Goal: Information Seeking & Learning: Learn about a topic

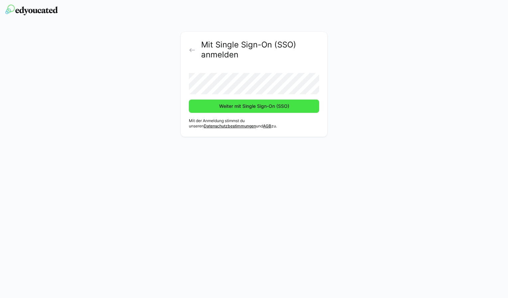
click at [252, 107] on span "Weiter mit Single Sign-On (SSO)" at bounding box center [254, 106] width 72 height 7
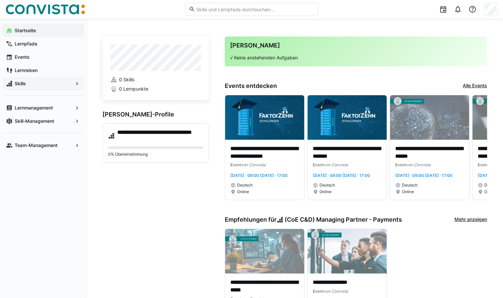
click at [77, 84] on eds-icon at bounding box center [77, 83] width 7 height 7
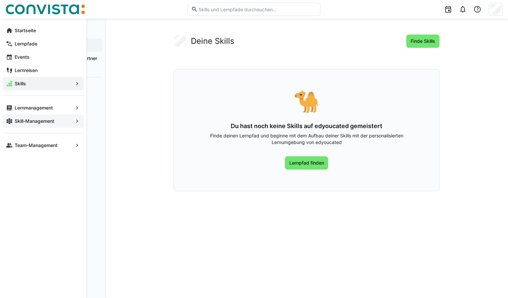
click at [0, 0] on app-navigation-label "Skill-Management" at bounding box center [0, 0] width 0 height 0
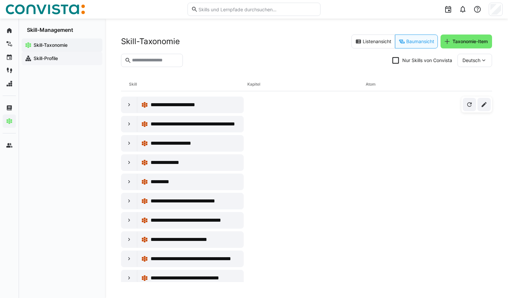
click at [0, 0] on app-navigation-label "Skill-Profile" at bounding box center [0, 0] width 0 height 0
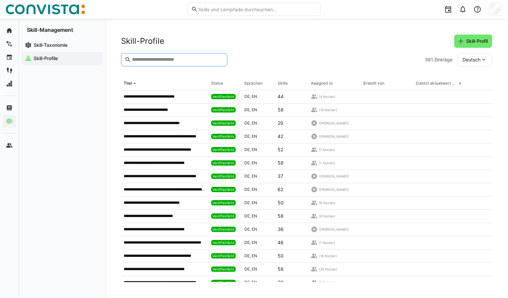
click at [145, 59] on input "text" at bounding box center [177, 60] width 92 height 6
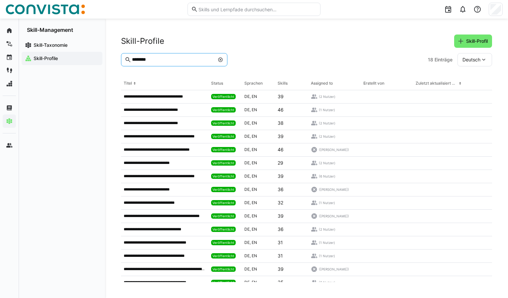
drag, startPoint x: 175, startPoint y: 57, endPoint x: 115, endPoint y: 64, distance: 60.6
click at [115, 64] on div "**********" at bounding box center [306, 159] width 403 height 280
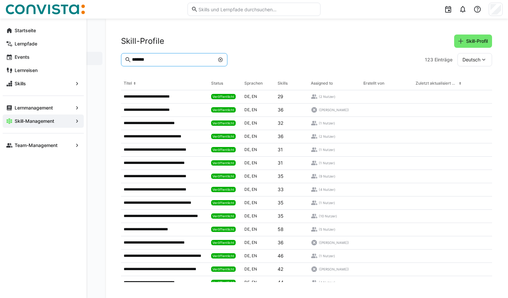
type input "*******"
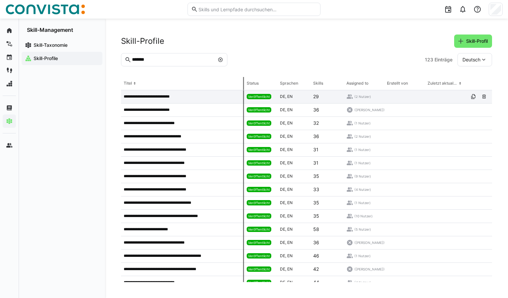
drag, startPoint x: 206, startPoint y: 86, endPoint x: 246, endPoint y: 95, distance: 40.8
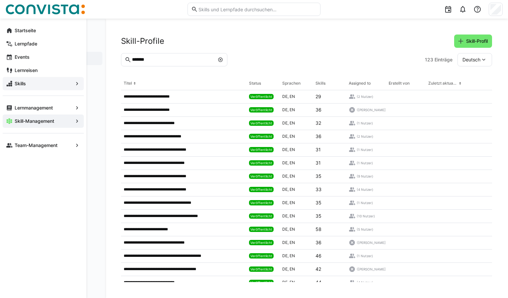
click at [0, 0] on app-navigation-label "Skills" at bounding box center [0, 0] width 0 height 0
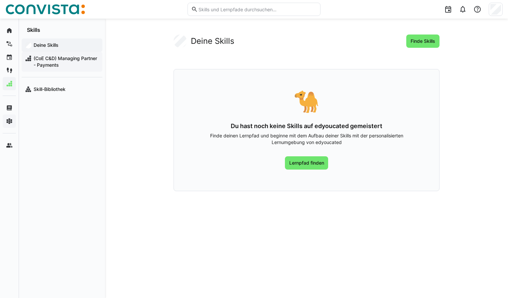
click at [53, 64] on span "(CoE C&D) Managing Partner - Payments" at bounding box center [66, 61] width 66 height 13
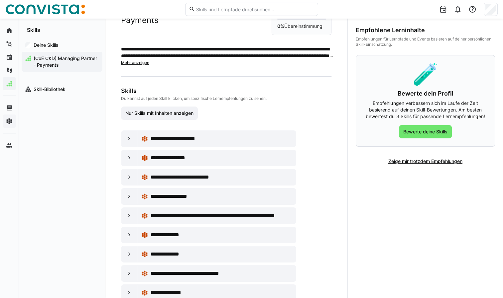
scroll to position [57, 0]
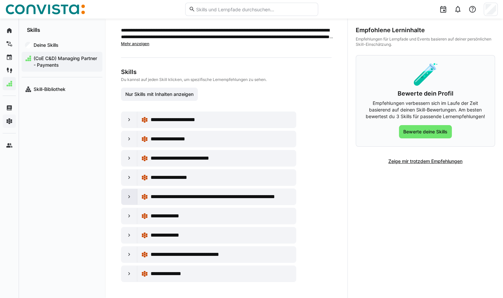
click at [129, 196] on eds-icon at bounding box center [129, 197] width 7 height 7
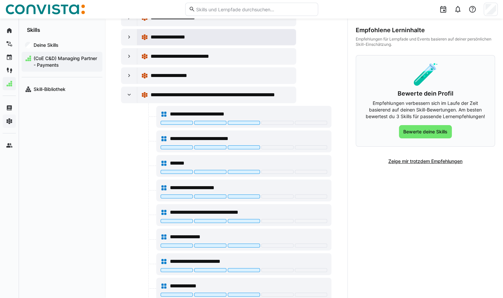
scroll to position [124, 0]
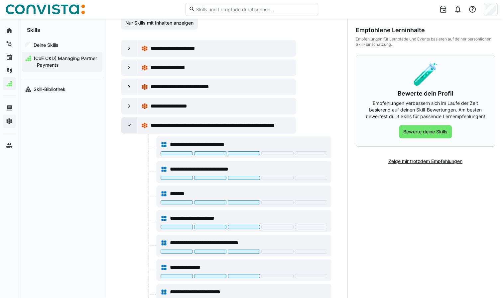
click at [129, 129] on eds-icon at bounding box center [129, 125] width 7 height 7
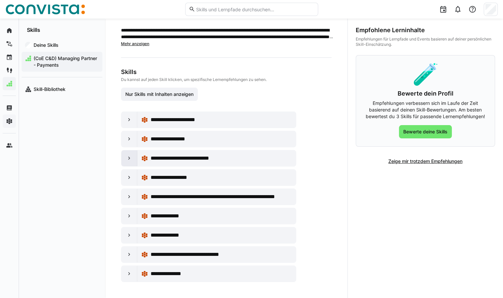
click at [130, 161] on eds-icon at bounding box center [129, 158] width 7 height 7
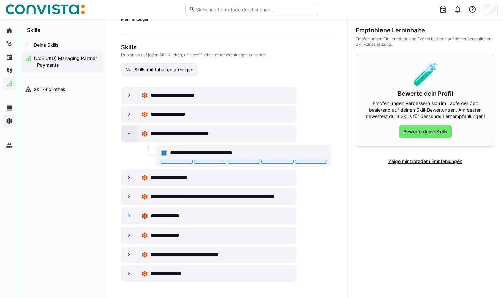
click at [126, 135] on eds-icon at bounding box center [129, 134] width 7 height 7
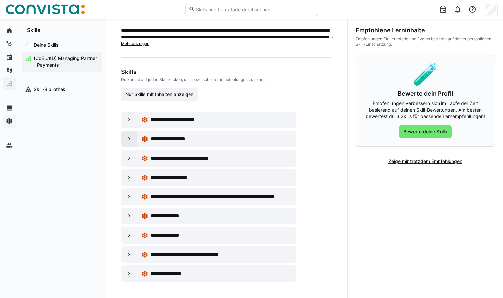
scroll to position [57, 0]
click at [128, 140] on eds-icon at bounding box center [129, 139] width 7 height 7
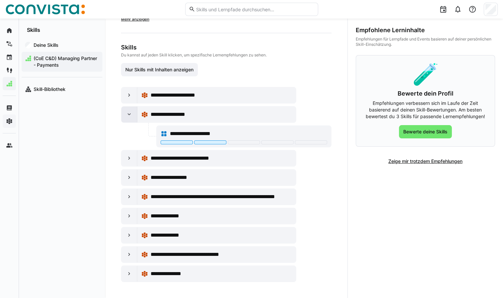
click at [128, 115] on eds-icon at bounding box center [129, 114] width 7 height 7
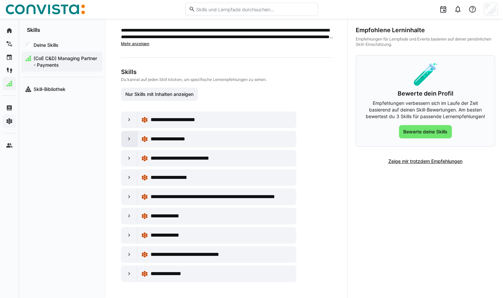
scroll to position [57, 0]
click at [128, 140] on eds-icon at bounding box center [129, 139] width 7 height 7
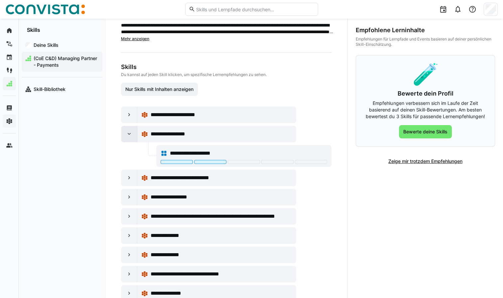
scroll to position [81, 0]
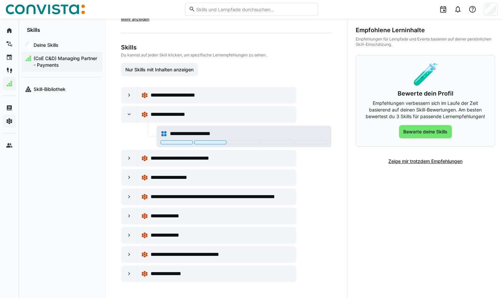
click at [165, 135] on eds-icon at bounding box center [164, 134] width 7 height 7
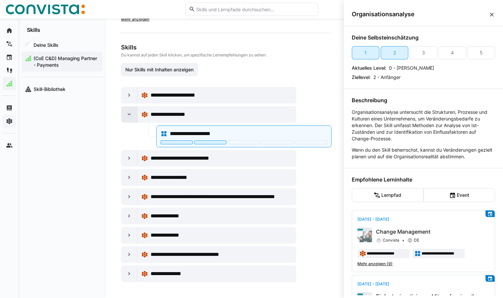
click at [128, 115] on eds-icon at bounding box center [129, 114] width 7 height 7
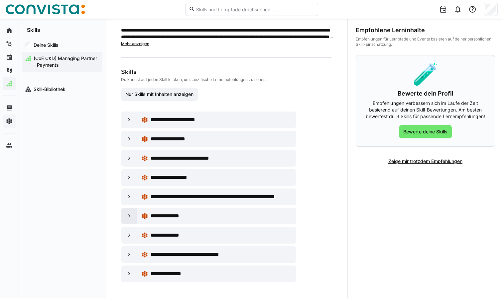
click at [129, 217] on eds-icon at bounding box center [129, 216] width 7 height 7
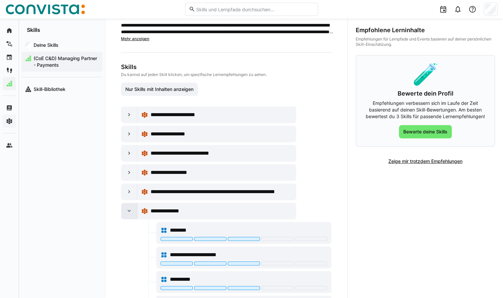
scroll to position [124, 0]
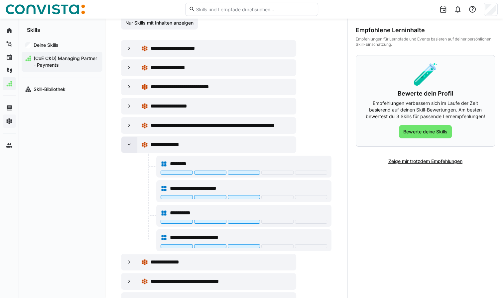
click at [127, 148] on eds-icon at bounding box center [129, 145] width 7 height 7
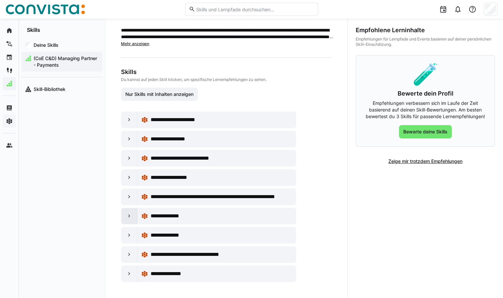
scroll to position [57, 0]
click at [129, 179] on eds-icon at bounding box center [129, 177] width 7 height 7
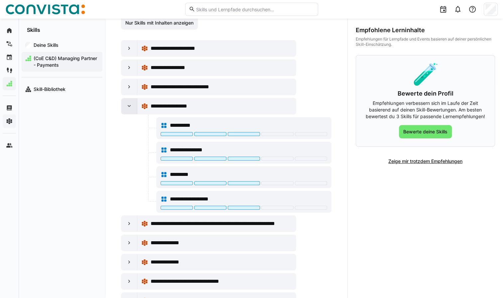
click at [130, 110] on eds-icon at bounding box center [129, 106] width 7 height 7
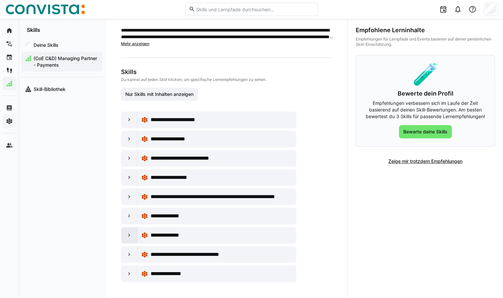
click at [129, 233] on eds-icon at bounding box center [129, 235] width 7 height 7
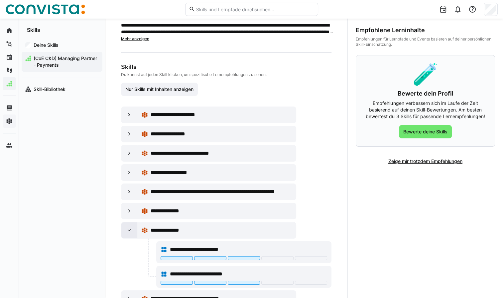
scroll to position [106, 0]
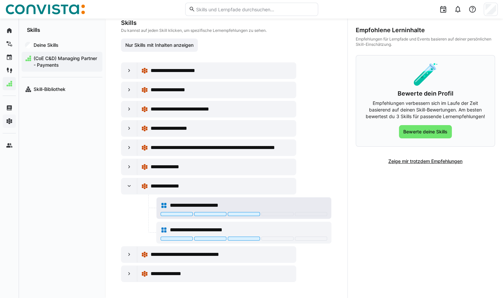
click at [166, 204] on eds-icon at bounding box center [164, 205] width 7 height 7
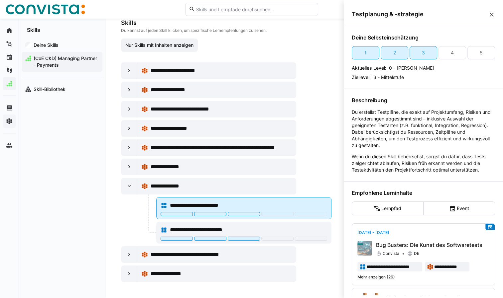
click at [163, 206] on eds-icon at bounding box center [164, 205] width 7 height 7
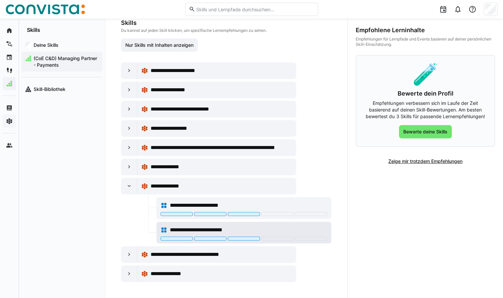
click at [165, 232] on eds-icon at bounding box center [164, 230] width 7 height 7
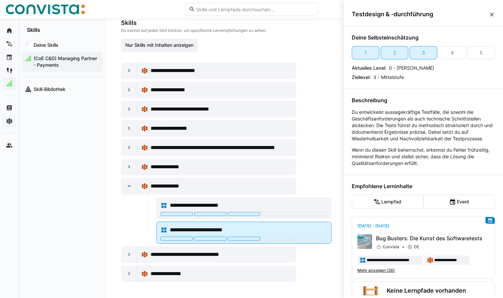
click at [165, 232] on eds-icon at bounding box center [164, 230] width 7 height 7
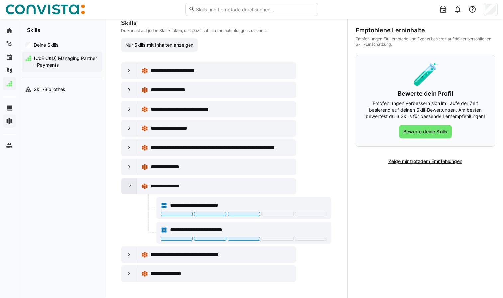
click at [126, 187] on eds-icon at bounding box center [129, 186] width 7 height 7
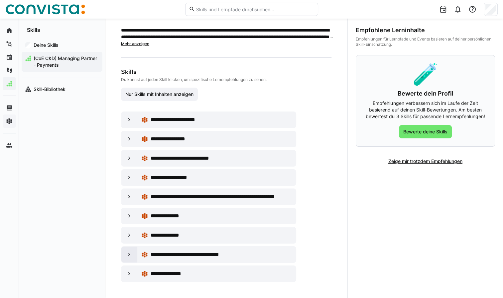
click at [126, 255] on eds-icon at bounding box center [129, 255] width 7 height 7
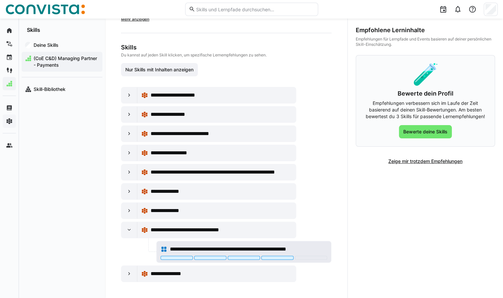
click at [164, 250] on eds-icon at bounding box center [164, 249] width 7 height 7
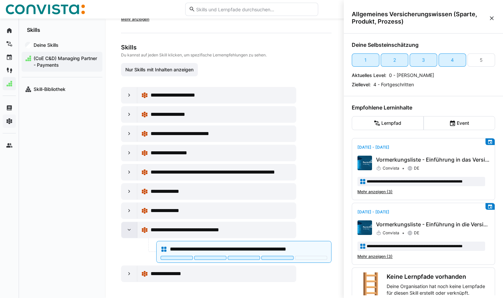
click at [126, 231] on eds-icon at bounding box center [129, 230] width 7 height 7
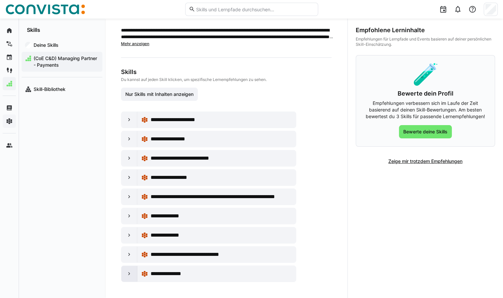
click at [128, 276] on eds-icon at bounding box center [129, 274] width 7 height 7
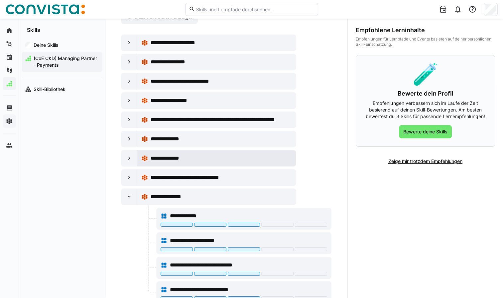
scroll to position [155, 0]
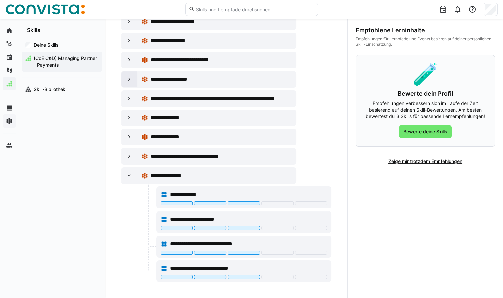
click at [130, 177] on eds-icon at bounding box center [129, 175] width 7 height 7
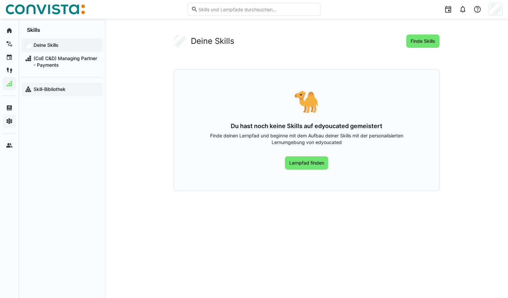
click at [0, 0] on app-navigation-label "Skill-Bibliothek" at bounding box center [0, 0] width 0 height 0
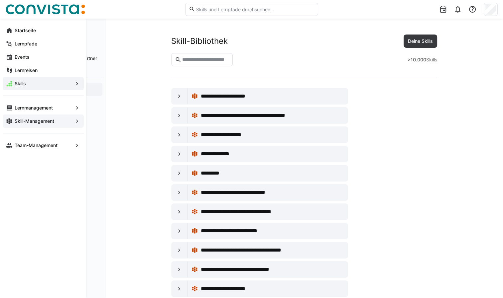
click at [0, 0] on app-navigation-label "Skill-Management" at bounding box center [0, 0] width 0 height 0
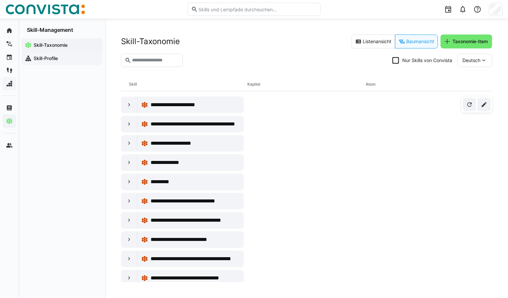
click at [0, 0] on app-navigation-label "Skill-Profile" at bounding box center [0, 0] width 0 height 0
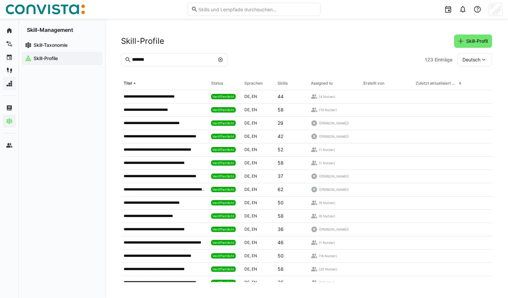
click at [178, 60] on input "*******" at bounding box center [172, 60] width 83 height 6
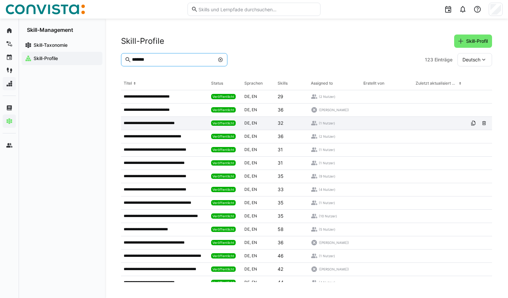
type input "*******"
click at [159, 122] on p "**********" at bounding box center [156, 123] width 65 height 5
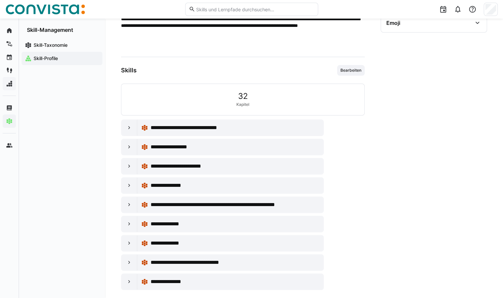
scroll to position [152, 0]
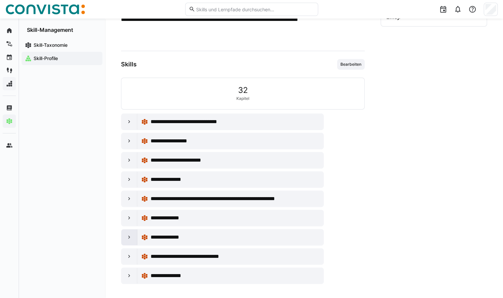
click at [130, 235] on eds-icon at bounding box center [129, 237] width 7 height 7
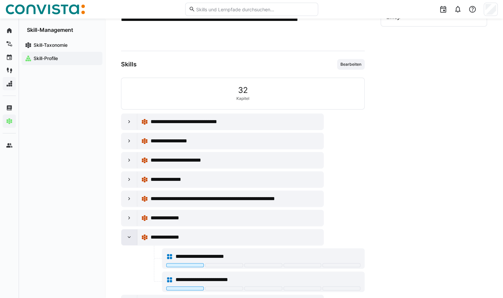
click at [130, 235] on eds-icon at bounding box center [129, 237] width 7 height 7
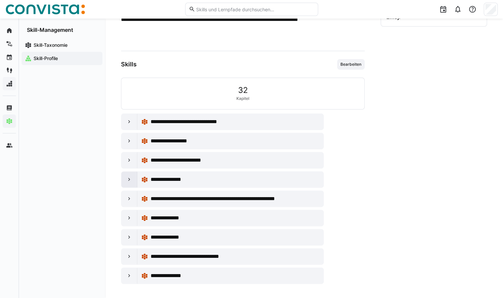
click at [129, 180] on eds-icon at bounding box center [129, 179] width 7 height 7
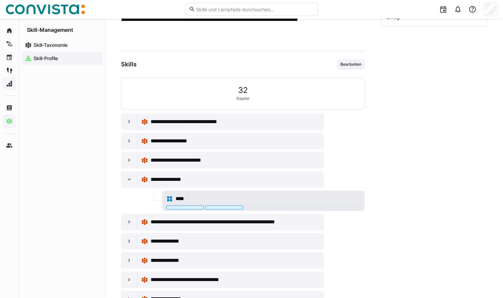
click at [169, 197] on eds-icon at bounding box center [169, 199] width 7 height 7
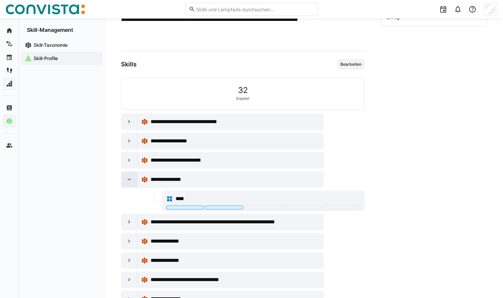
click at [128, 178] on eds-icon at bounding box center [129, 179] width 7 height 7
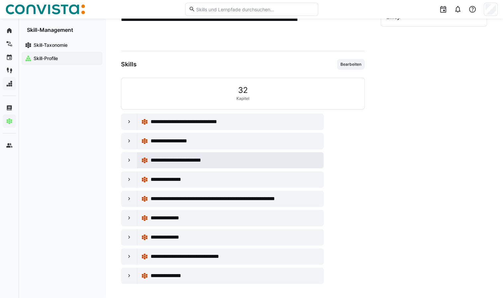
click at [145, 160] on eds-icon at bounding box center [144, 160] width 7 height 7
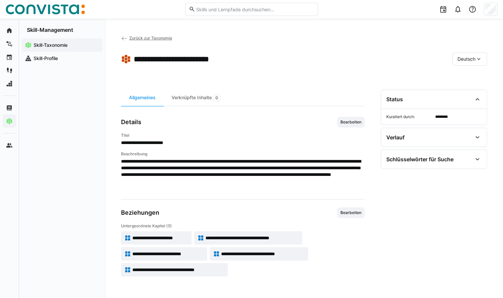
click at [123, 38] on eds-icon at bounding box center [124, 38] width 7 height 7
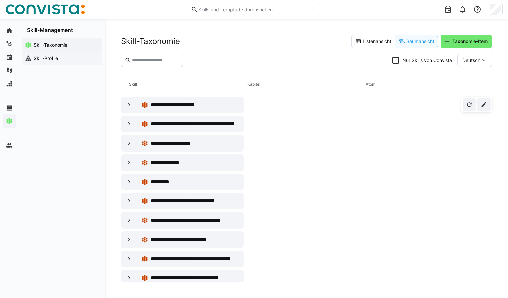
click at [0, 0] on app-navigation-label "Skill-Profile" at bounding box center [0, 0] width 0 height 0
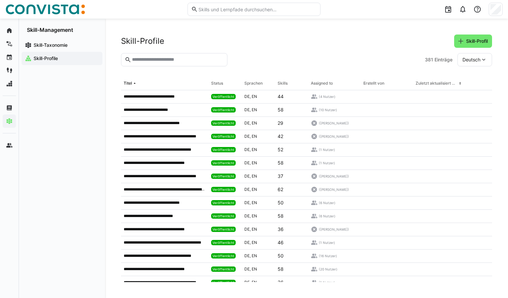
click at [161, 58] on input "text" at bounding box center [177, 60] width 92 height 6
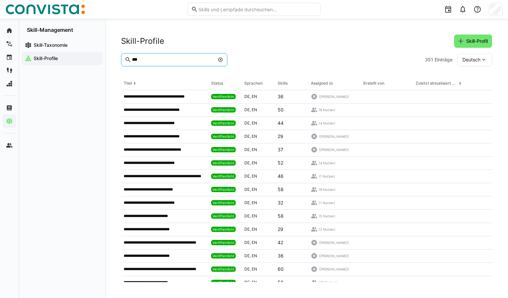
type input "***"
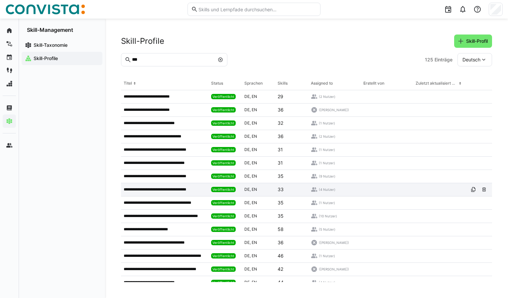
click at [171, 190] on p "**********" at bounding box center [163, 189] width 78 height 5
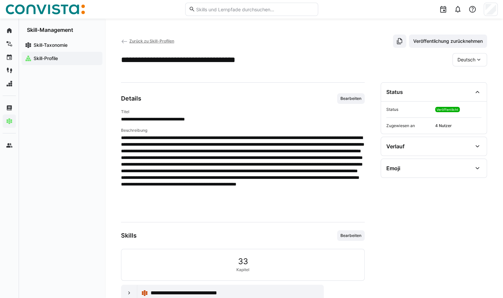
click at [143, 41] on span "Zurück zu Skill-Profilen" at bounding box center [151, 41] width 45 height 5
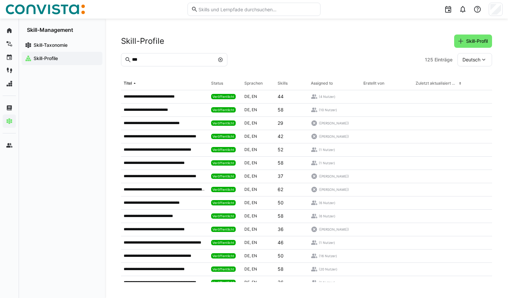
click at [161, 59] on input "***" at bounding box center [172, 60] width 83 height 6
drag, startPoint x: 161, startPoint y: 59, endPoint x: 110, endPoint y: 50, distance: 51.7
click at [110, 50] on div "**********" at bounding box center [306, 159] width 403 height 280
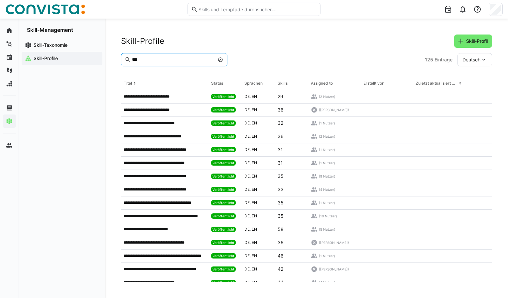
drag, startPoint x: 142, startPoint y: 52, endPoint x: 113, endPoint y: 44, distance: 30.3
click at [113, 44] on div "**********" at bounding box center [306, 159] width 403 height 280
type input "*******"
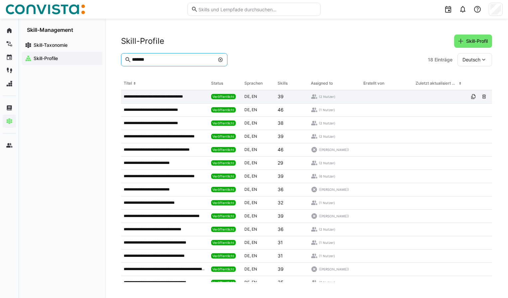
click at [154, 98] on p "**********" at bounding box center [160, 96] width 73 height 5
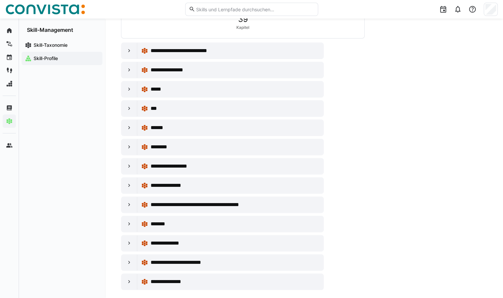
scroll to position [181, 0]
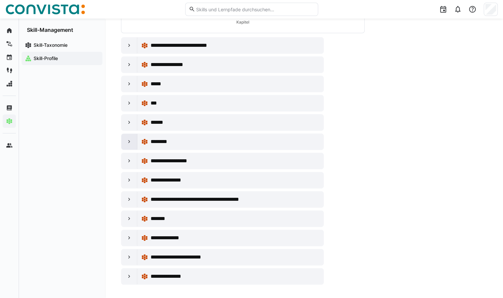
click at [128, 140] on eds-icon at bounding box center [129, 142] width 7 height 7
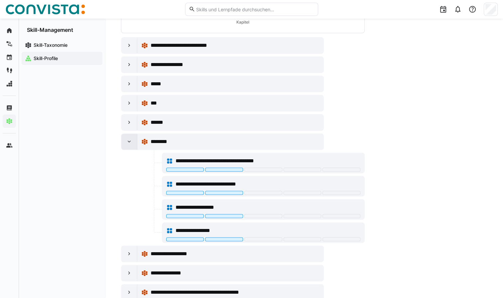
click at [128, 140] on eds-icon at bounding box center [129, 142] width 7 height 7
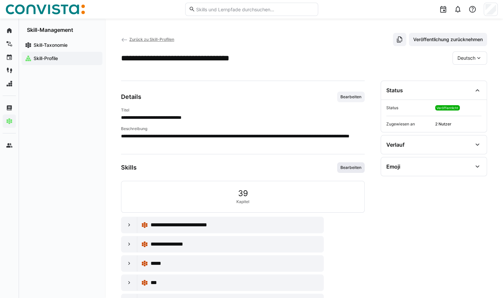
scroll to position [0, 0]
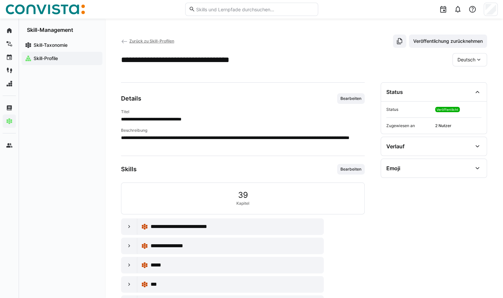
click at [140, 41] on span "Zurück zu Skill-Profilen" at bounding box center [151, 41] width 45 height 5
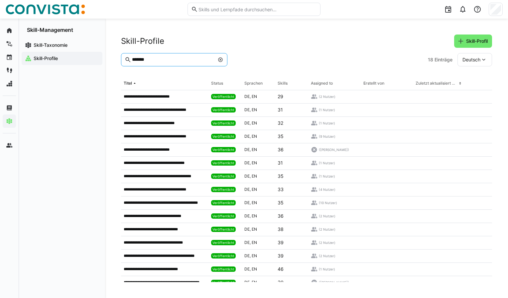
click at [167, 60] on input "*******" at bounding box center [172, 60] width 83 height 6
drag, startPoint x: 166, startPoint y: 59, endPoint x: 109, endPoint y: 60, distance: 57.2
click at [109, 61] on div "**********" at bounding box center [306, 159] width 403 height 280
type input "********"
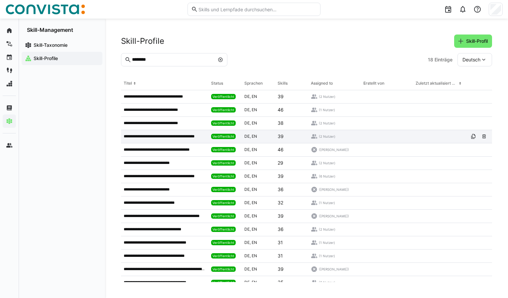
click at [178, 136] on p "**********" at bounding box center [164, 136] width 81 height 5
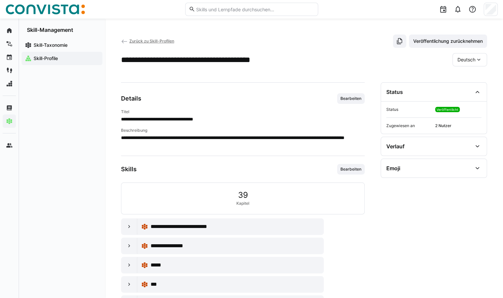
click at [135, 41] on span "Zurück zu Skill-Profilen" at bounding box center [151, 41] width 45 height 5
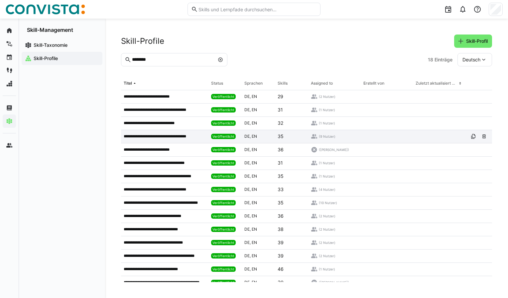
click at [172, 135] on p "**********" at bounding box center [163, 136] width 78 height 5
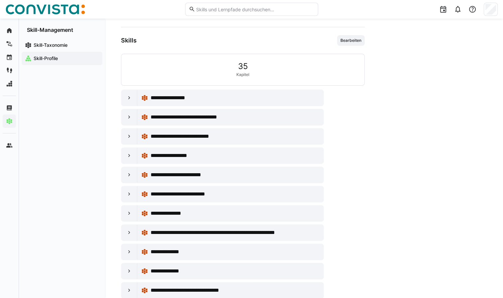
scroll to position [222, 0]
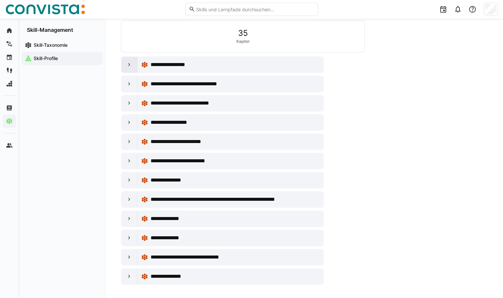
click at [127, 65] on eds-icon at bounding box center [129, 64] width 7 height 7
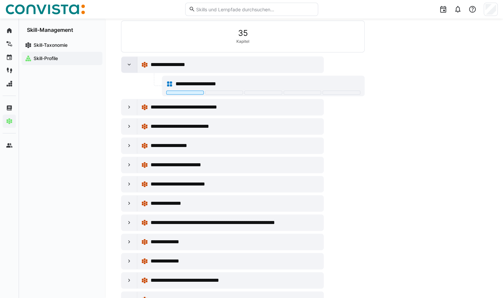
click at [124, 64] on div at bounding box center [129, 65] width 16 height 16
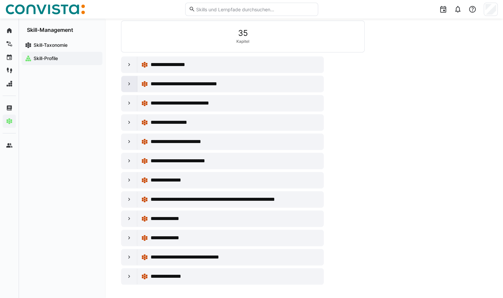
click at [129, 82] on eds-icon at bounding box center [129, 84] width 7 height 7
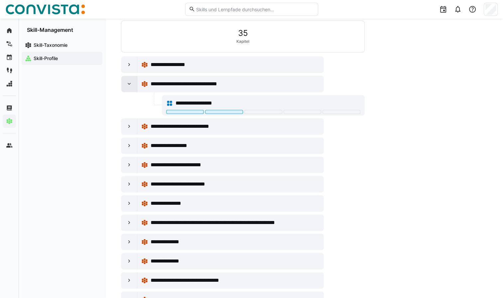
click at [129, 82] on eds-icon at bounding box center [129, 84] width 7 height 7
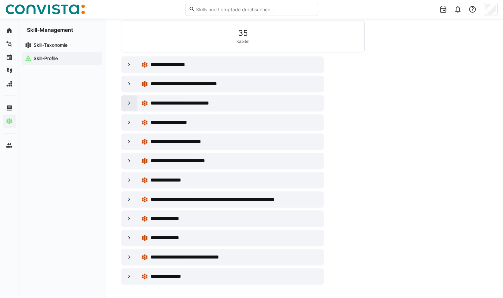
click at [128, 103] on eds-icon at bounding box center [129, 103] width 7 height 7
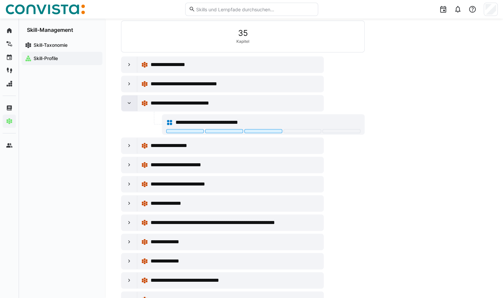
click at [128, 103] on eds-icon at bounding box center [129, 103] width 7 height 7
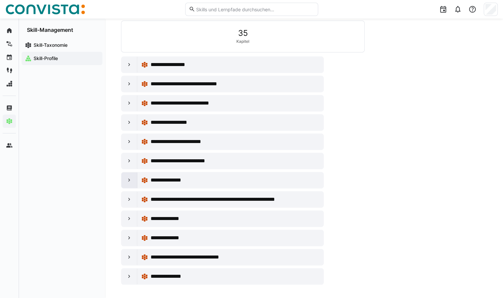
click at [129, 177] on eds-icon at bounding box center [129, 180] width 7 height 7
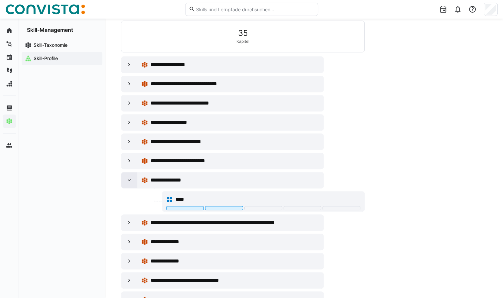
click at [129, 177] on eds-icon at bounding box center [129, 180] width 7 height 7
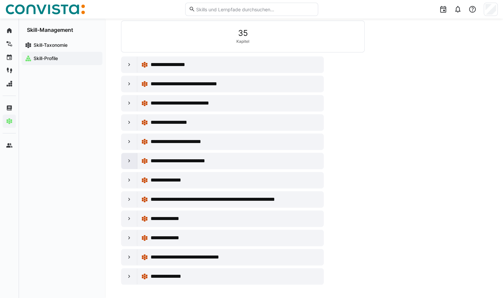
click at [131, 158] on eds-icon at bounding box center [129, 161] width 7 height 7
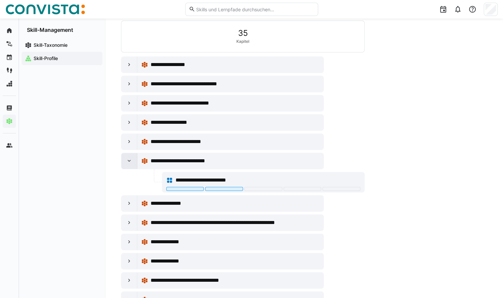
click at [131, 158] on eds-icon at bounding box center [129, 161] width 7 height 7
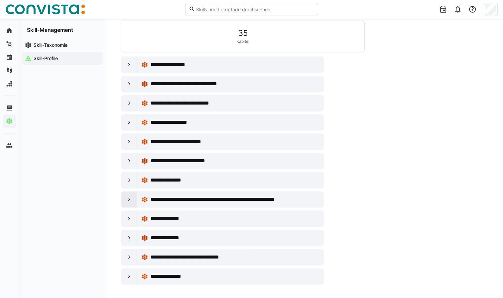
click at [127, 198] on eds-icon at bounding box center [129, 199] width 7 height 7
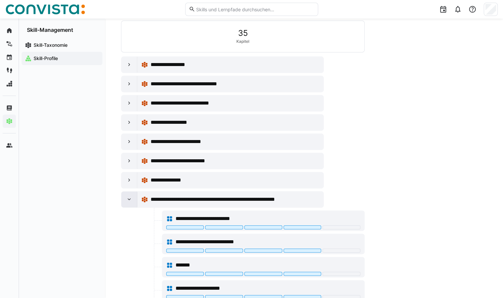
click at [127, 198] on eds-icon at bounding box center [129, 199] width 7 height 7
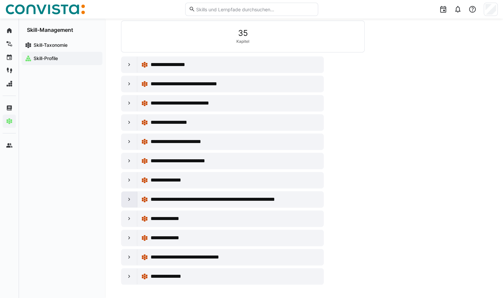
click at [127, 198] on eds-icon at bounding box center [129, 199] width 7 height 7
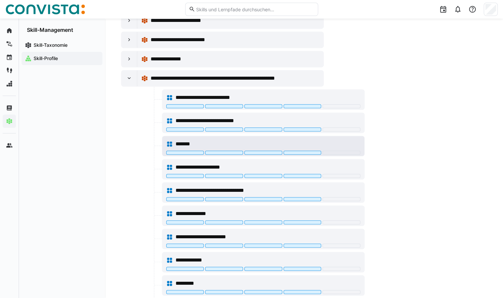
scroll to position [322, 0]
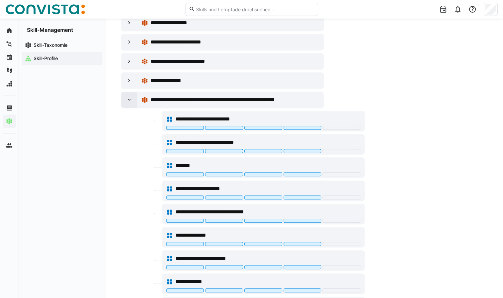
click at [127, 98] on eds-icon at bounding box center [129, 100] width 7 height 7
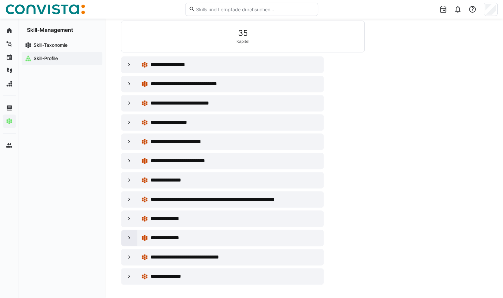
click at [127, 236] on eds-icon at bounding box center [129, 238] width 7 height 7
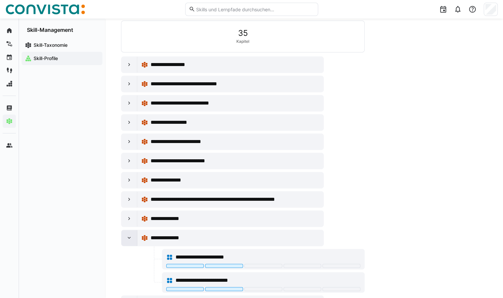
scroll to position [269, 0]
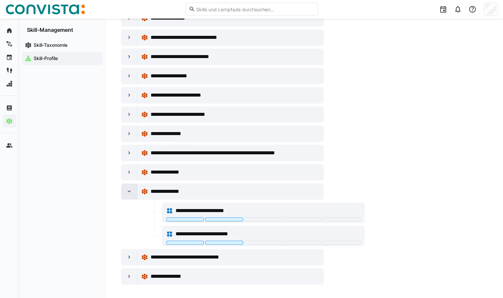
click at [127, 191] on eds-icon at bounding box center [129, 191] width 7 height 7
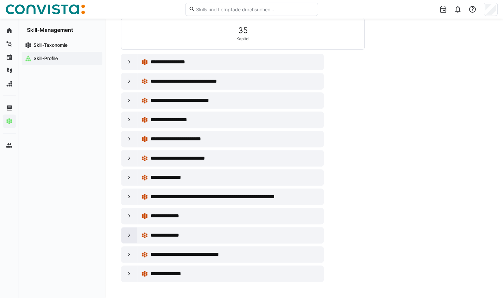
scroll to position [222, 0]
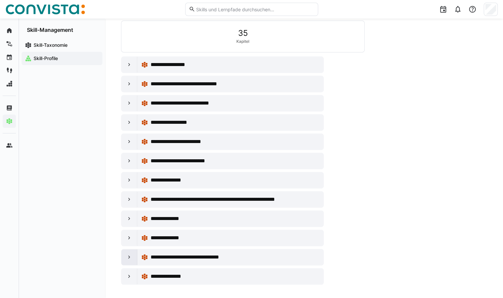
click at [129, 255] on eds-icon at bounding box center [129, 257] width 7 height 7
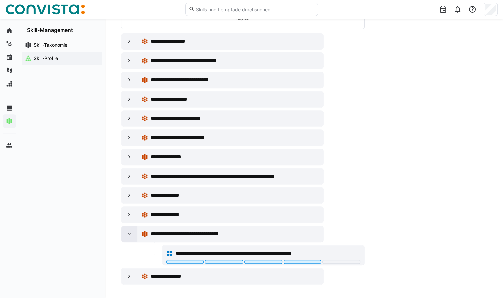
click at [129, 232] on eds-icon at bounding box center [129, 234] width 7 height 7
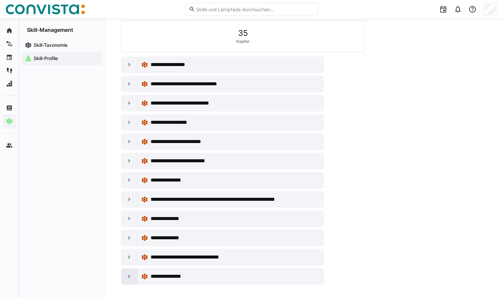
click at [128, 274] on eds-icon at bounding box center [129, 277] width 7 height 7
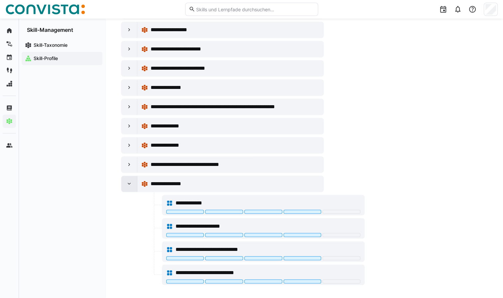
click at [128, 182] on eds-icon at bounding box center [129, 184] width 7 height 7
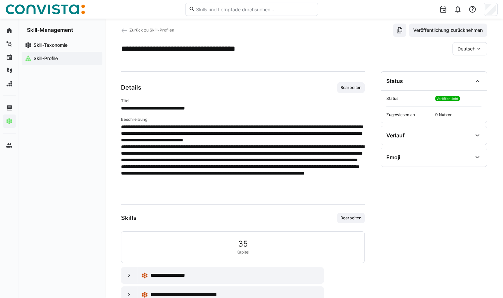
scroll to position [0, 0]
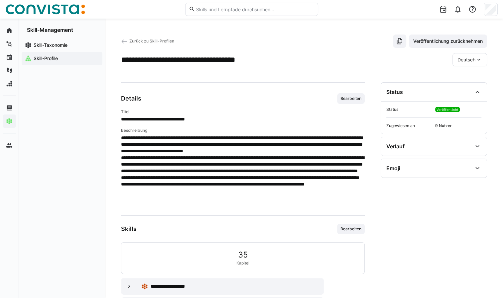
click at [156, 40] on span "Zurück zu Skill-Profilen" at bounding box center [151, 41] width 45 height 5
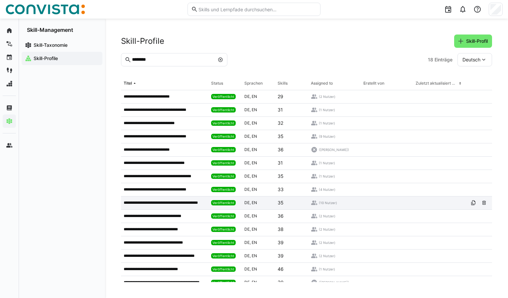
click at [168, 202] on p "**********" at bounding box center [164, 202] width 81 height 5
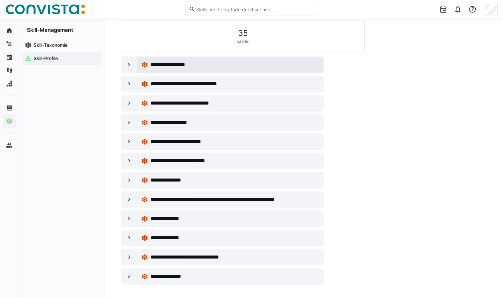
scroll to position [222, 0]
click at [130, 275] on eds-icon at bounding box center [129, 277] width 7 height 7
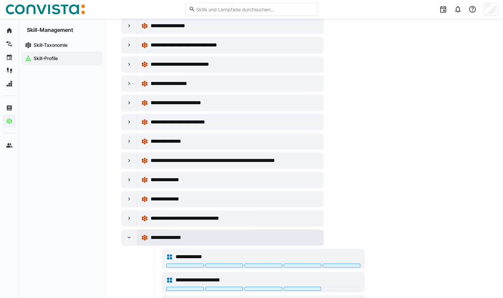
scroll to position [315, 0]
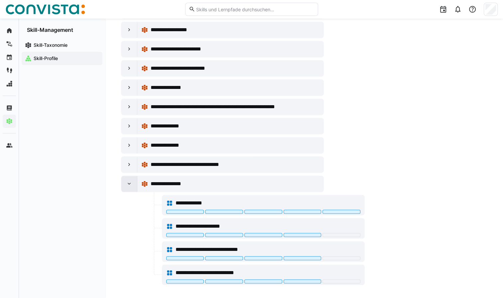
click at [127, 183] on eds-icon at bounding box center [129, 184] width 7 height 7
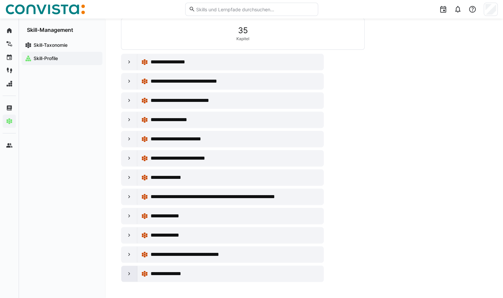
scroll to position [222, 0]
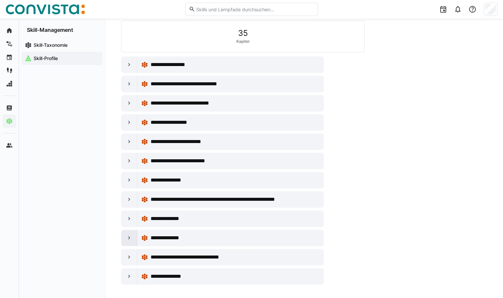
click at [128, 235] on eds-icon at bounding box center [129, 238] width 7 height 7
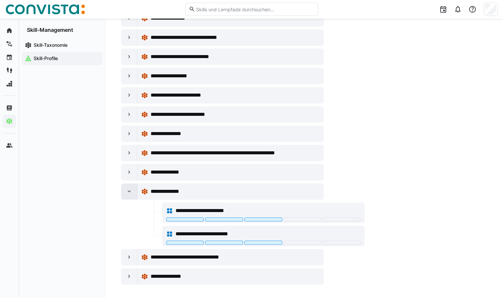
click at [128, 191] on eds-icon at bounding box center [129, 191] width 7 height 7
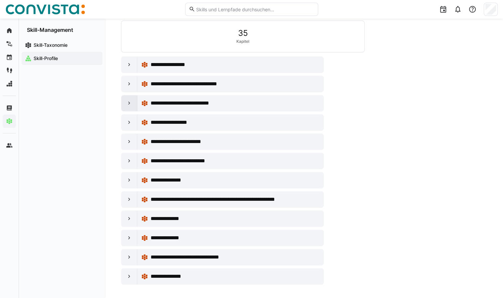
click at [129, 104] on eds-icon at bounding box center [129, 103] width 7 height 7
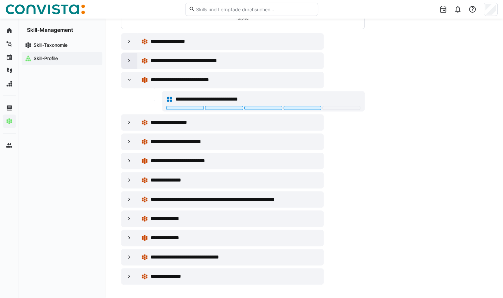
click at [129, 81] on eds-icon at bounding box center [129, 80] width 7 height 7
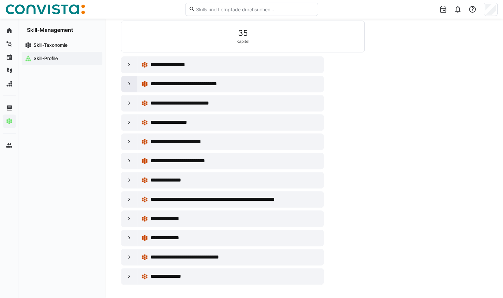
click at [128, 83] on eds-icon at bounding box center [129, 84] width 7 height 7
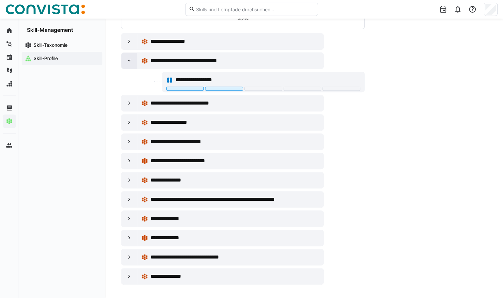
click at [129, 59] on eds-icon at bounding box center [129, 60] width 7 height 7
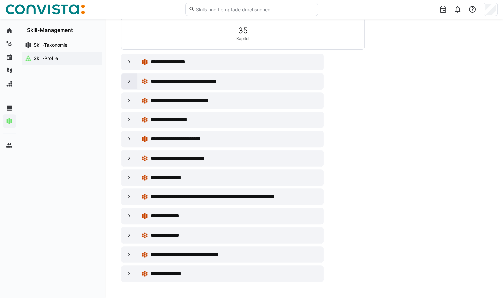
scroll to position [222, 0]
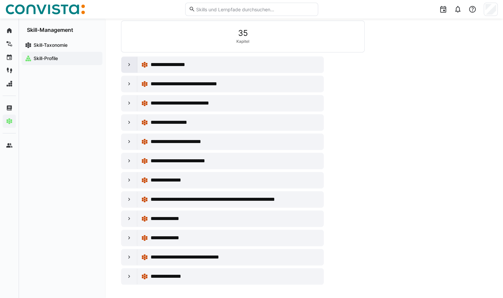
click at [127, 64] on eds-icon at bounding box center [129, 64] width 7 height 7
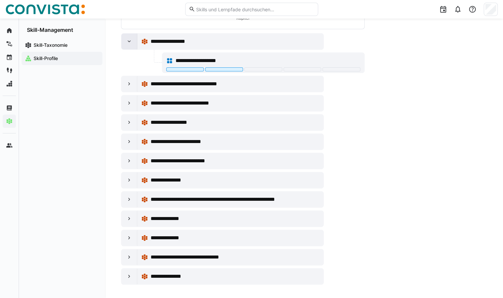
click at [130, 42] on eds-icon at bounding box center [129, 41] width 7 height 7
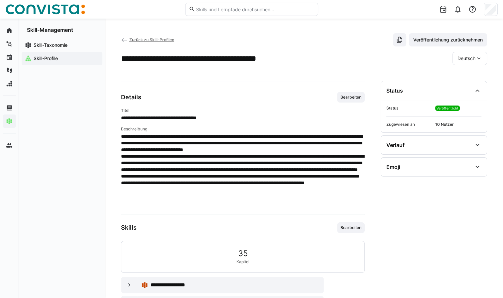
scroll to position [0, 0]
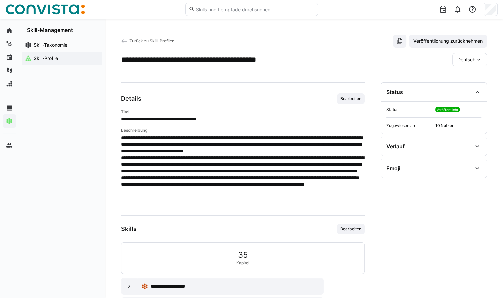
click at [149, 41] on span "Zurück zu Skill-Profilen" at bounding box center [151, 41] width 45 height 5
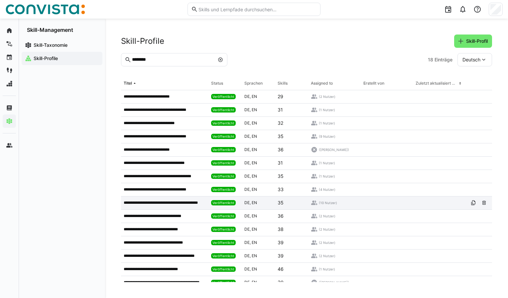
click at [152, 203] on p "**********" at bounding box center [164, 202] width 81 height 5
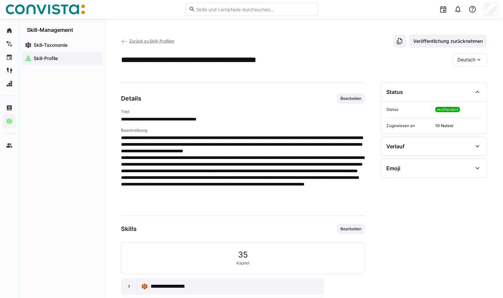
click at [164, 41] on span "Zurück zu Skill-Profilen" at bounding box center [151, 41] width 45 height 5
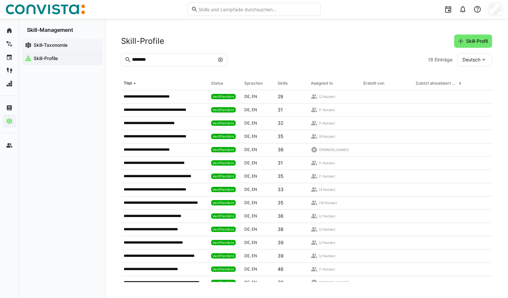
click at [0, 0] on app-navigation-label "Skill-Taxonomie" at bounding box center [0, 0] width 0 height 0
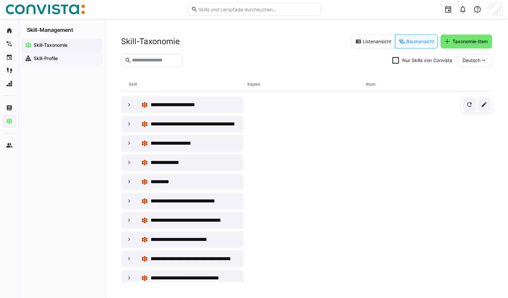
click at [0, 0] on app-navigation-label "Skill-Profile" at bounding box center [0, 0] width 0 height 0
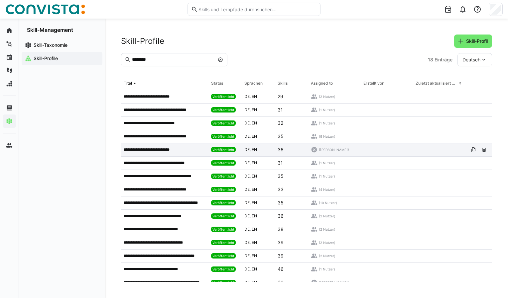
click at [163, 148] on p "**********" at bounding box center [154, 149] width 61 height 5
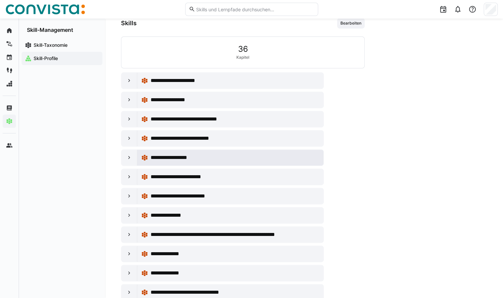
scroll to position [233, 0]
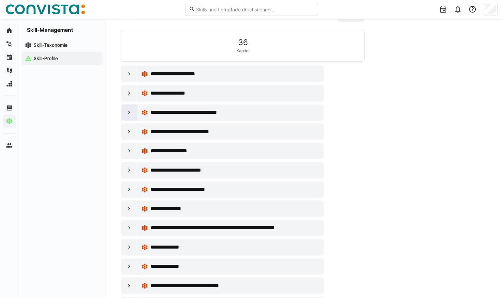
click at [127, 112] on eds-icon at bounding box center [129, 112] width 7 height 7
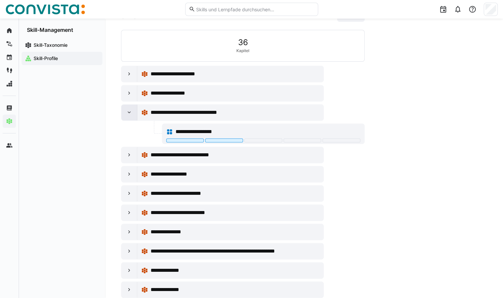
click at [127, 112] on eds-icon at bounding box center [129, 112] width 7 height 7
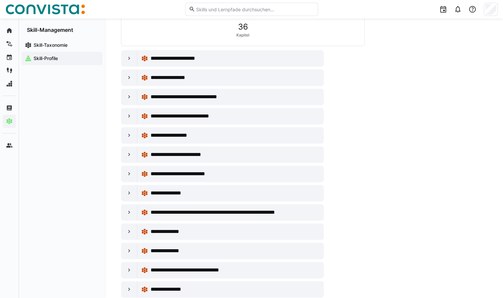
scroll to position [261, 0]
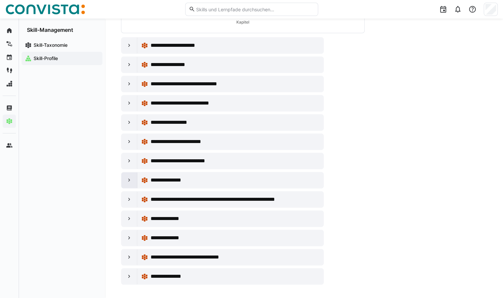
click at [128, 179] on eds-icon at bounding box center [129, 180] width 7 height 7
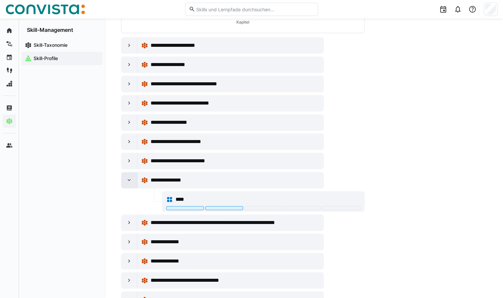
click at [128, 179] on eds-icon at bounding box center [129, 180] width 7 height 7
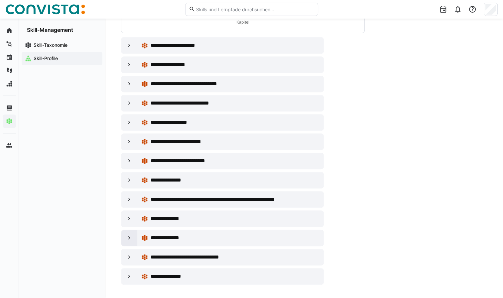
click at [130, 235] on eds-icon at bounding box center [129, 238] width 7 height 7
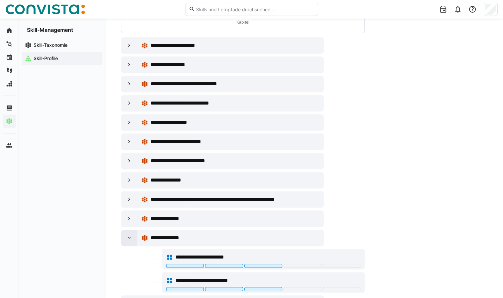
click at [130, 235] on eds-icon at bounding box center [129, 238] width 7 height 7
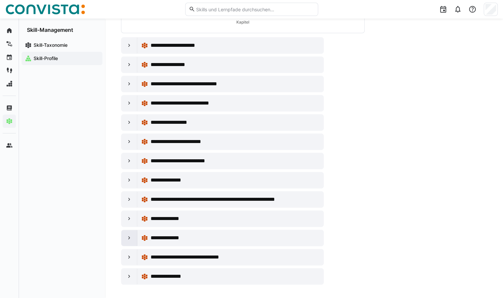
click at [131, 237] on eds-icon at bounding box center [129, 238] width 7 height 7
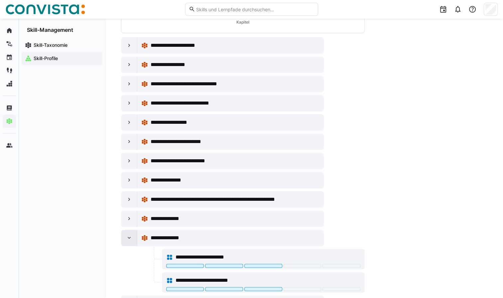
click at [131, 237] on eds-icon at bounding box center [129, 238] width 7 height 7
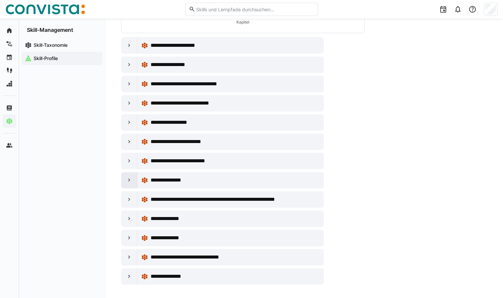
click at [130, 180] on eds-icon at bounding box center [129, 180] width 7 height 7
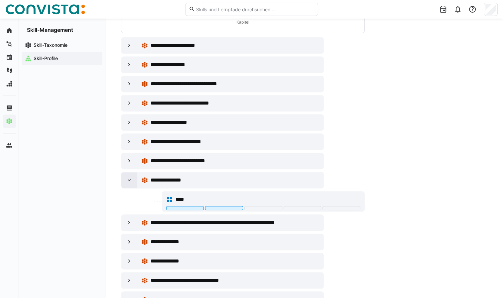
click at [130, 180] on eds-icon at bounding box center [129, 180] width 7 height 7
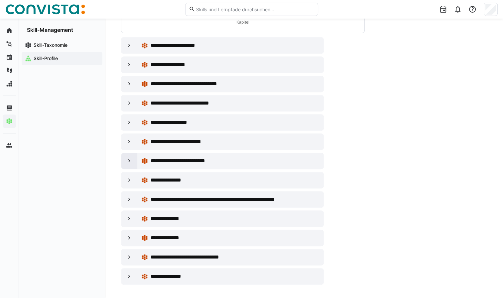
click at [129, 160] on eds-icon at bounding box center [129, 161] width 7 height 7
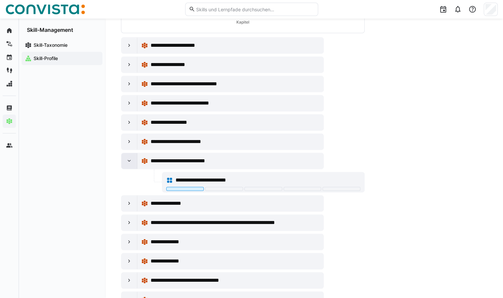
click at [129, 160] on eds-icon at bounding box center [129, 161] width 7 height 7
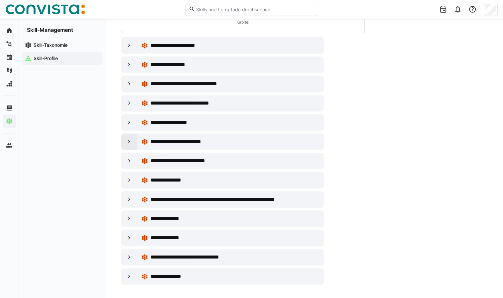
click at [129, 142] on eds-icon at bounding box center [129, 142] width 7 height 7
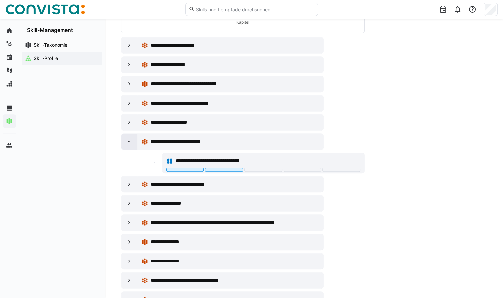
click at [129, 142] on eds-icon at bounding box center [129, 142] width 7 height 7
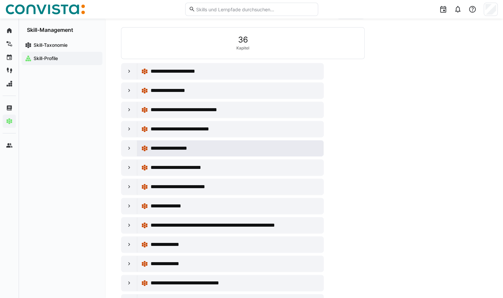
scroll to position [228, 0]
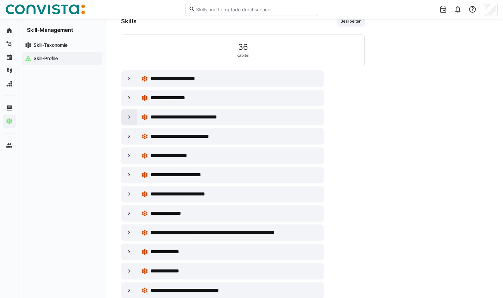
click at [128, 119] on eds-icon at bounding box center [129, 117] width 7 height 7
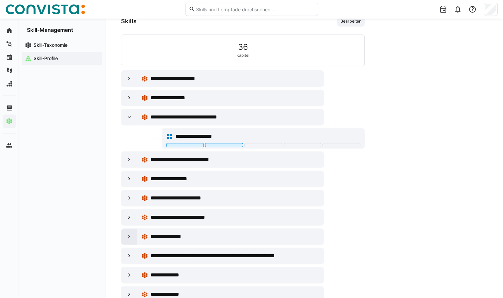
click at [129, 235] on eds-icon at bounding box center [129, 237] width 7 height 7
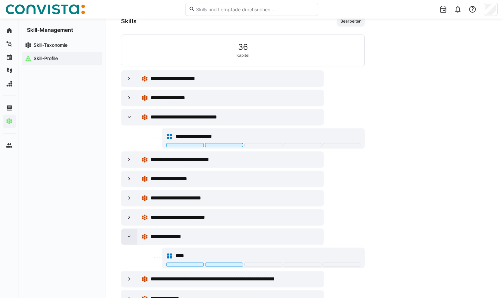
click at [129, 235] on eds-icon at bounding box center [129, 237] width 7 height 7
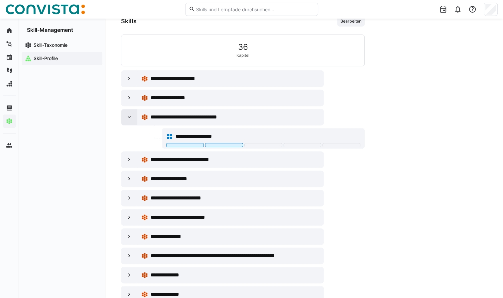
click at [128, 116] on eds-icon at bounding box center [129, 117] width 7 height 7
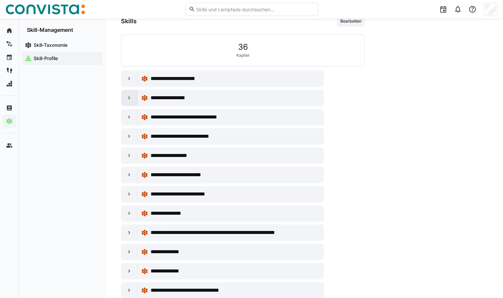
click at [130, 97] on eds-icon at bounding box center [129, 98] width 7 height 7
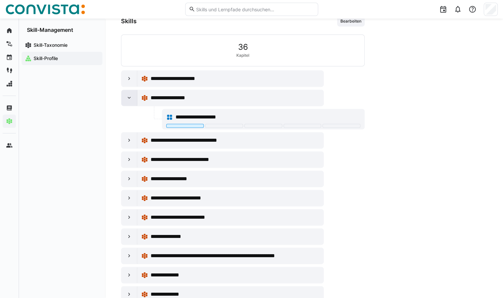
click at [130, 97] on eds-icon at bounding box center [129, 98] width 7 height 7
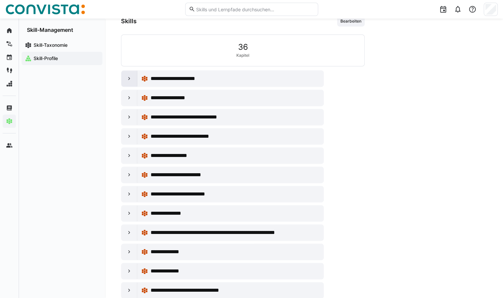
click at [129, 78] on eds-icon at bounding box center [129, 78] width 7 height 7
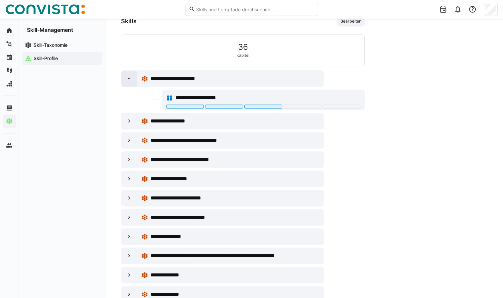
click at [129, 78] on eds-icon at bounding box center [129, 78] width 7 height 7
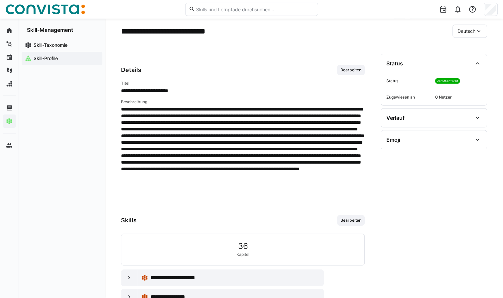
scroll to position [0, 0]
